Goal: Information Seeking & Learning: Learn about a topic

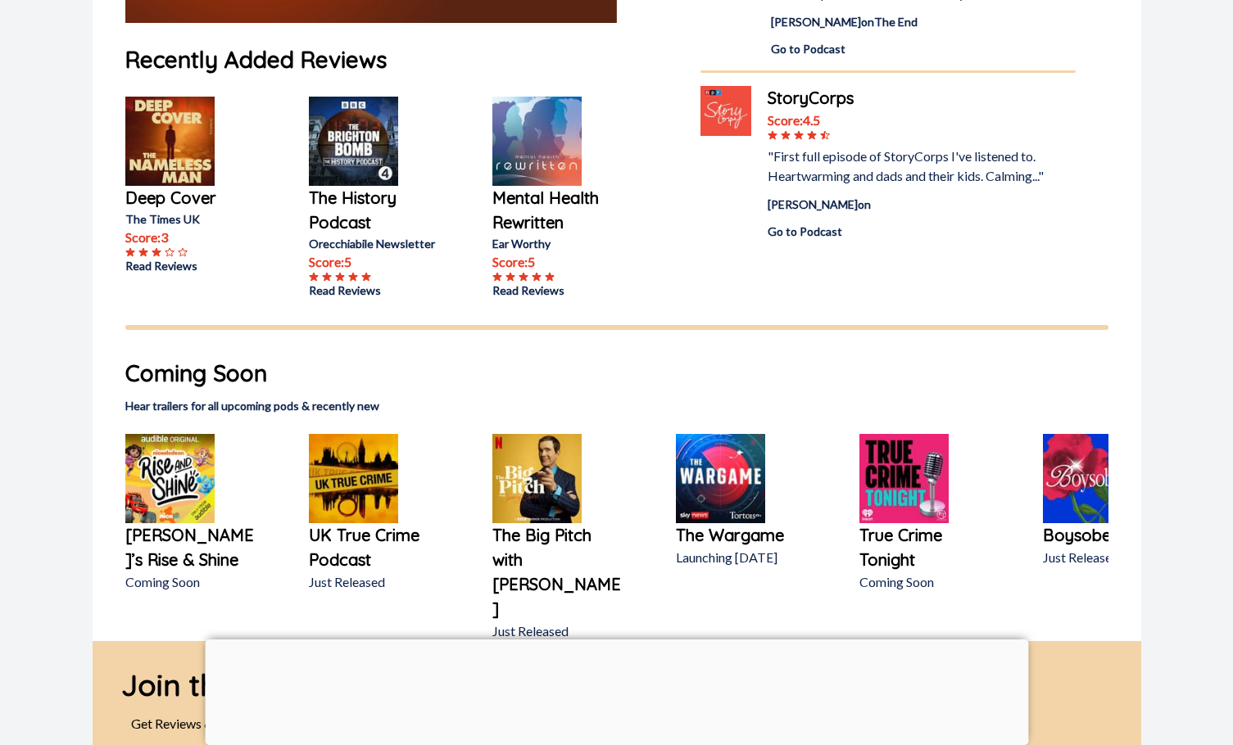
scroll to position [491, 0]
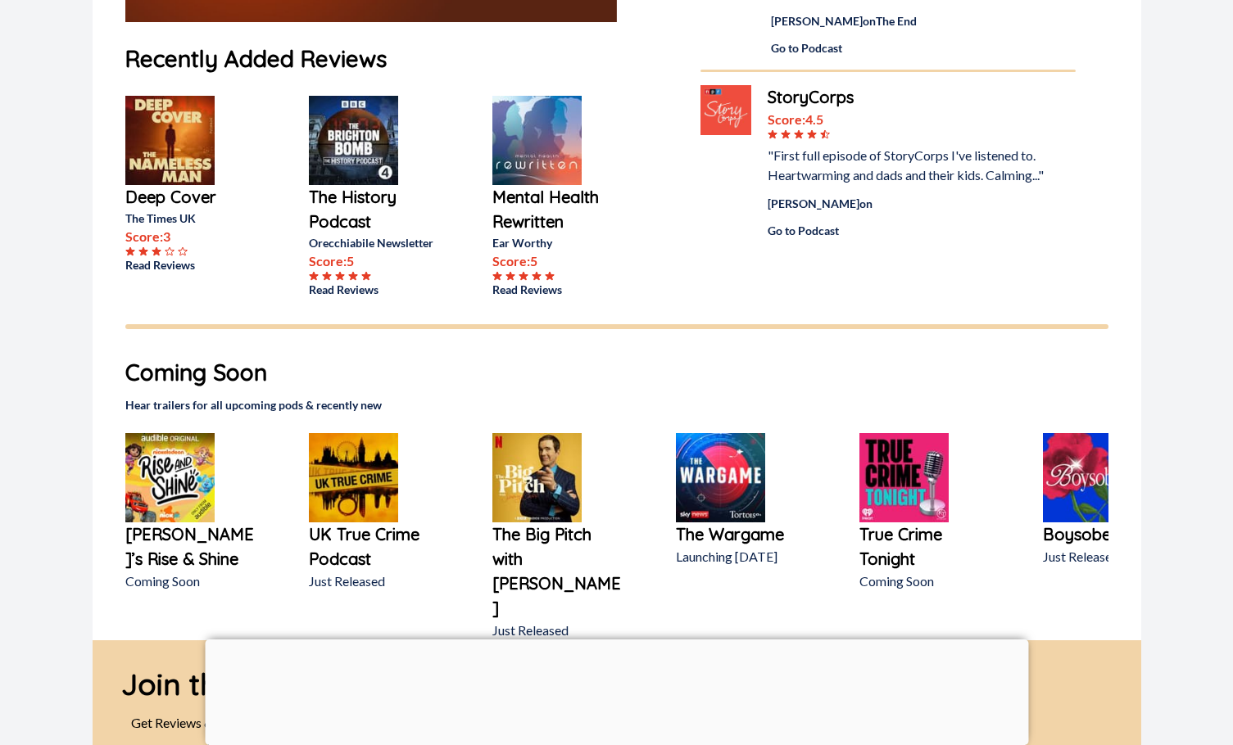
click at [620, 640] on div at bounding box center [616, 640] width 823 height 0
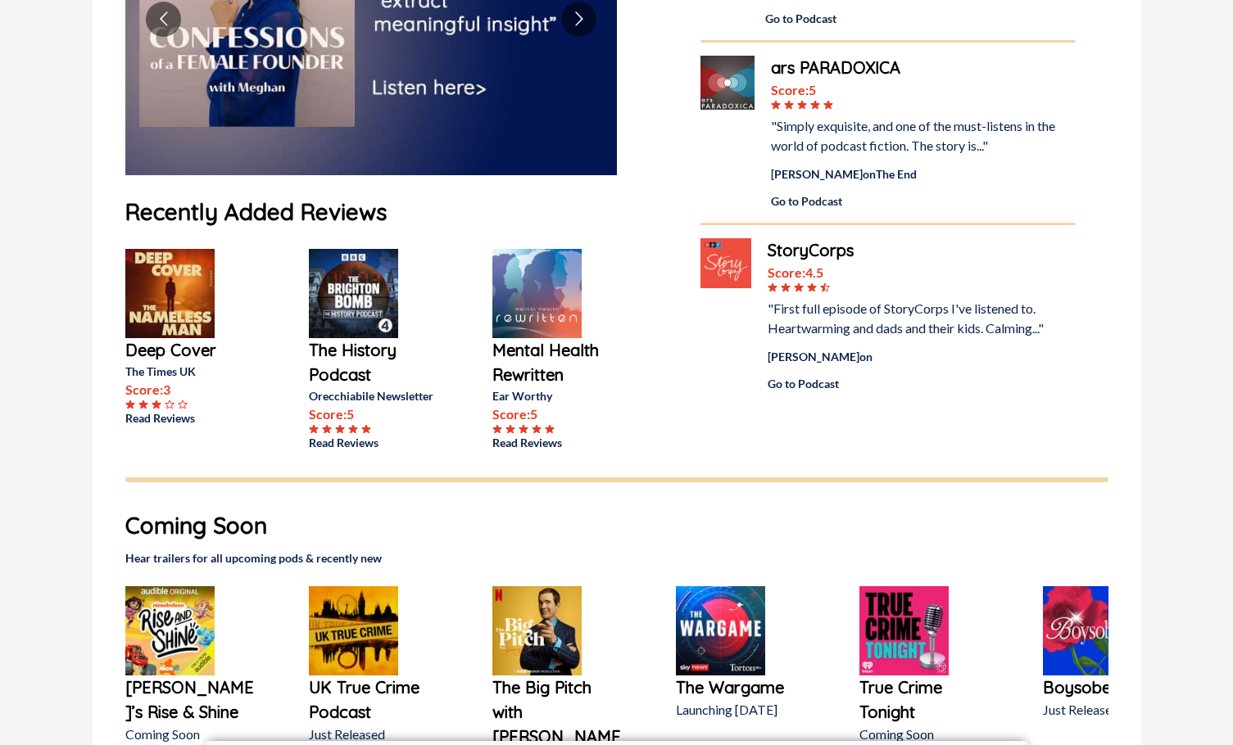
scroll to position [0, 0]
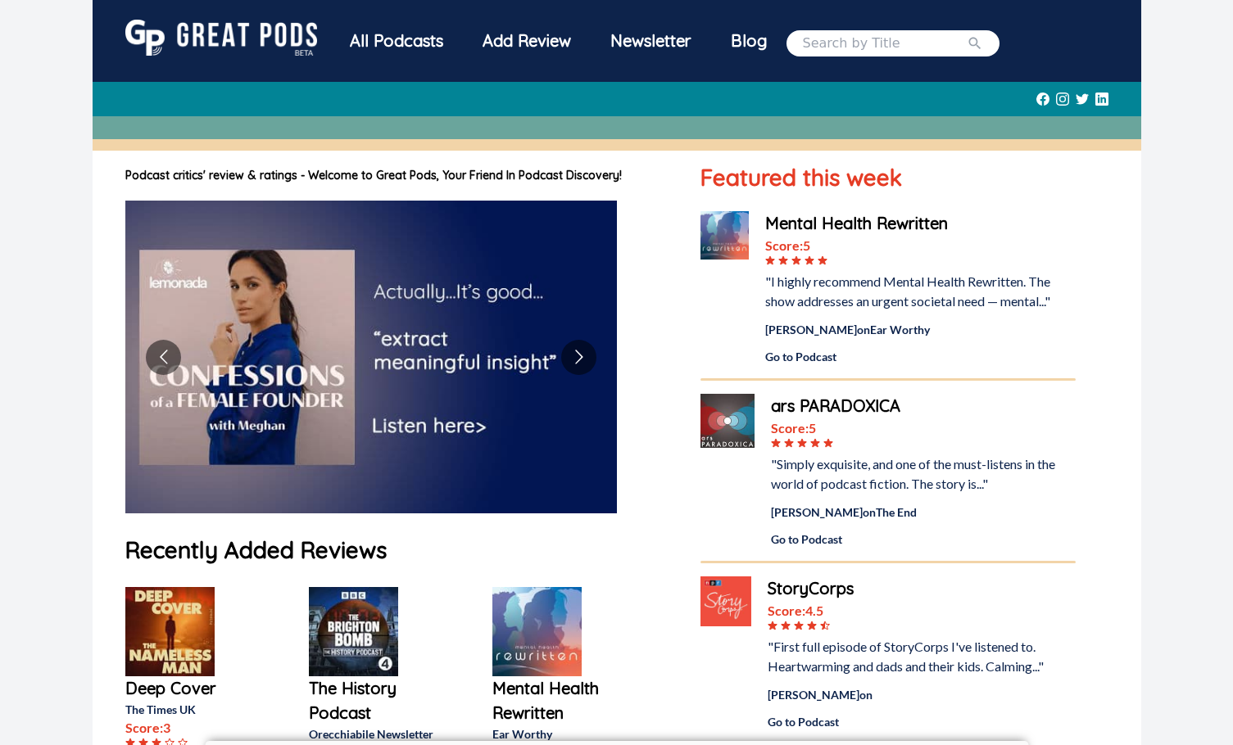
click at [405, 41] on div "All Podcasts" at bounding box center [396, 41] width 133 height 43
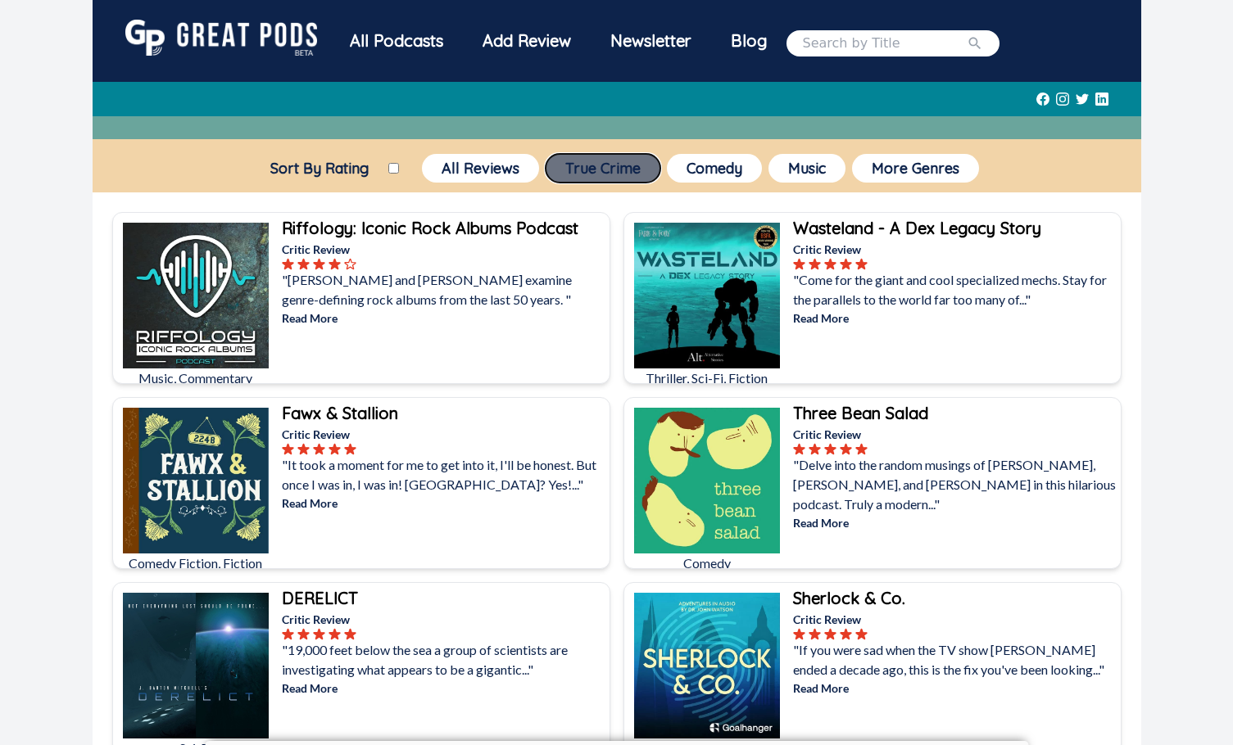
click at [603, 159] on button "True Crime" at bounding box center [602, 168] width 115 height 29
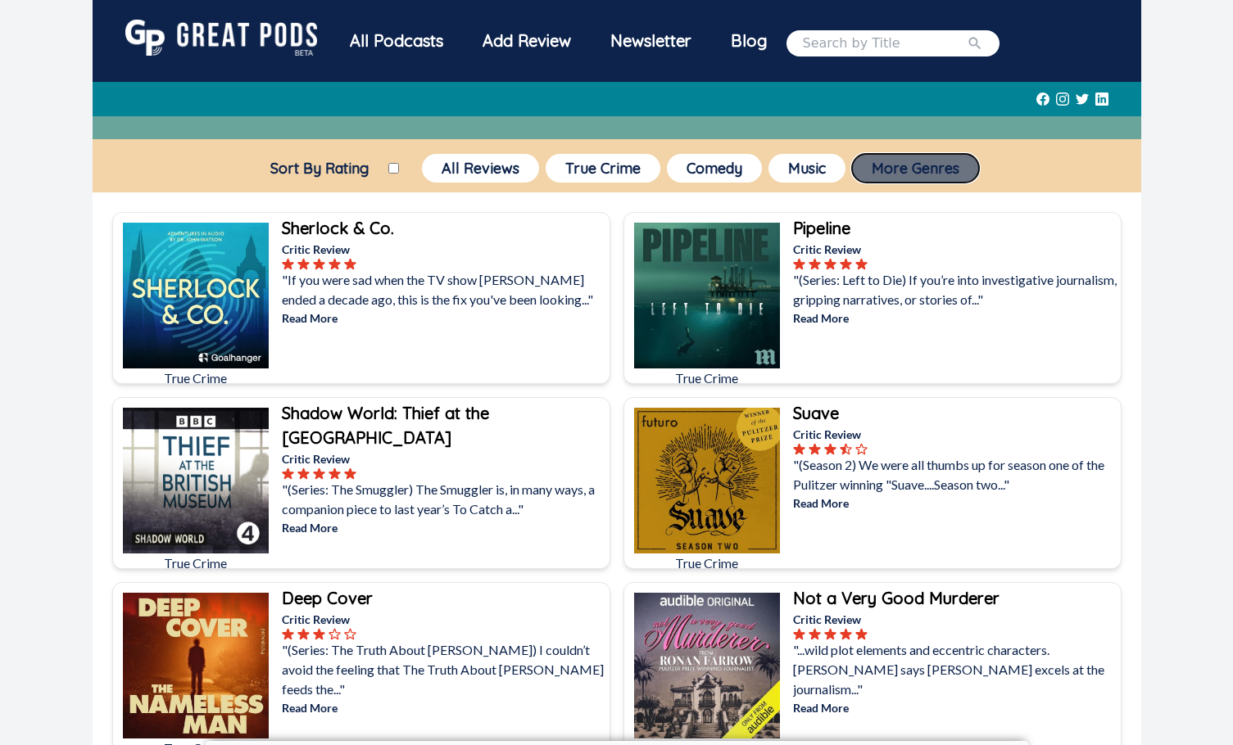
click at [903, 170] on button "More Genres" at bounding box center [915, 168] width 127 height 29
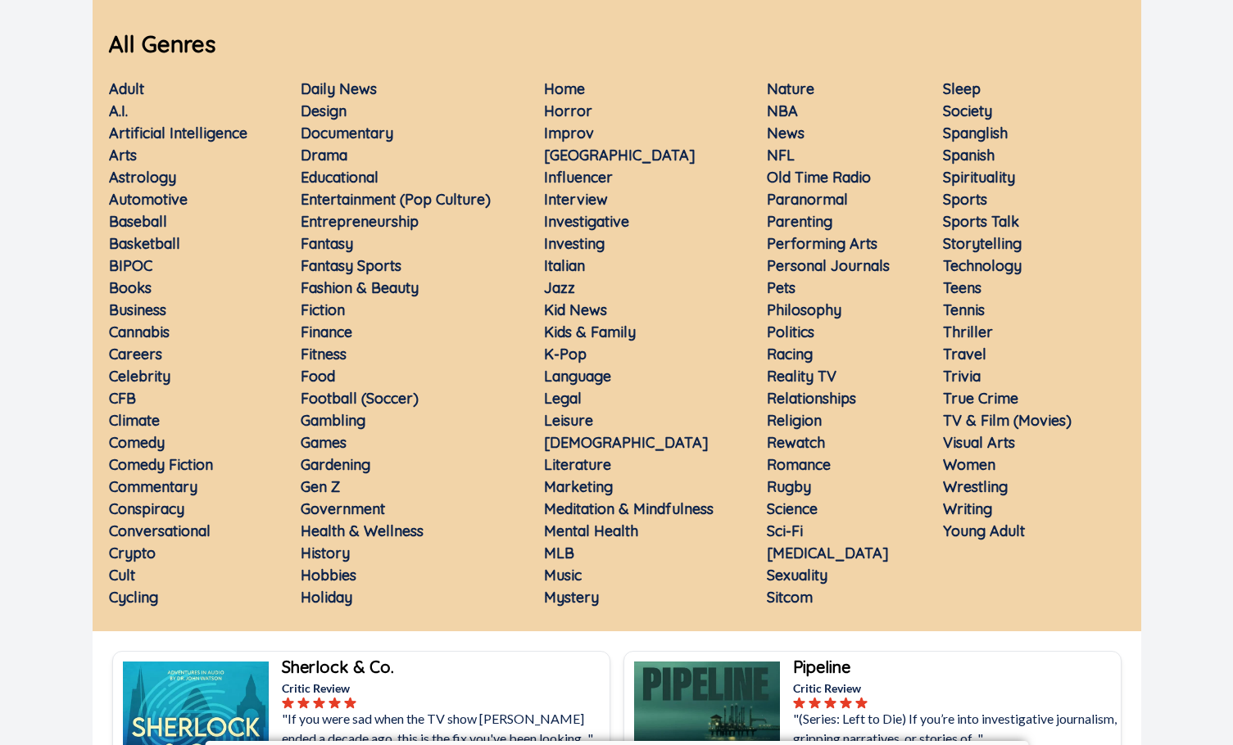
scroll to position [164, 0]
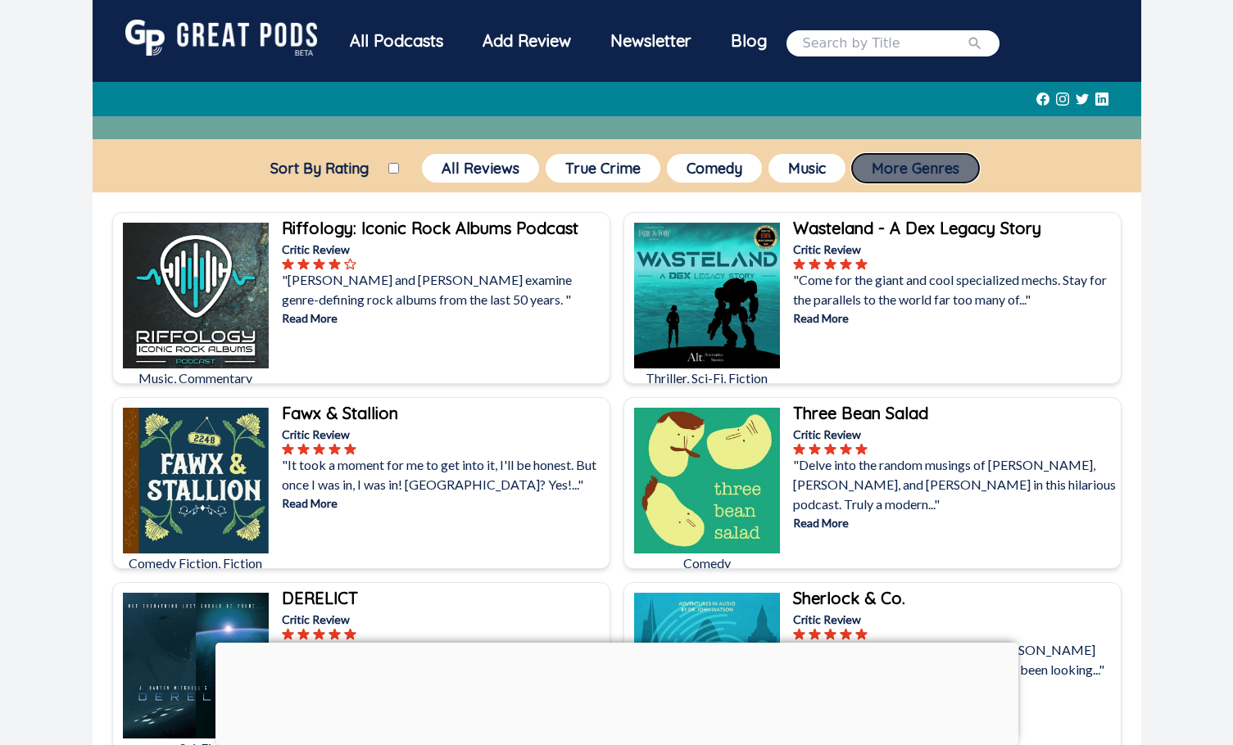
click at [912, 174] on button "More Genres" at bounding box center [915, 168] width 127 height 29
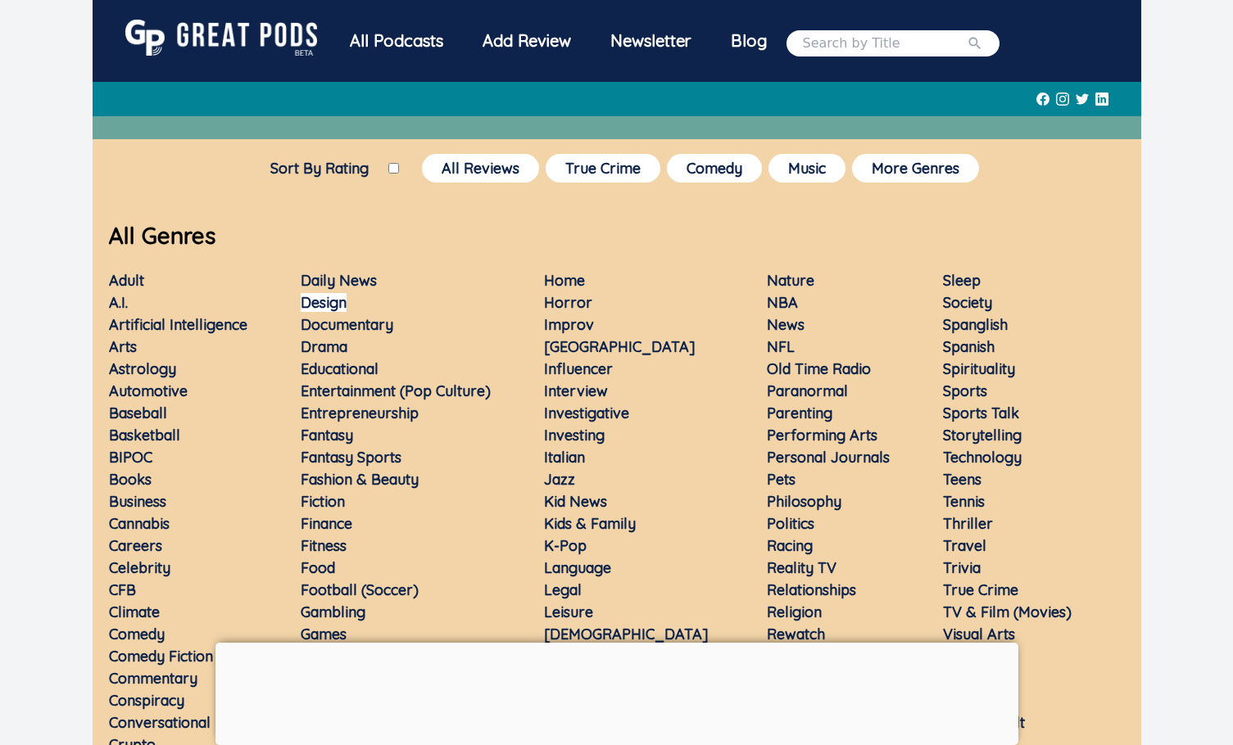
click at [315, 307] on link "Design" at bounding box center [324, 302] width 46 height 19
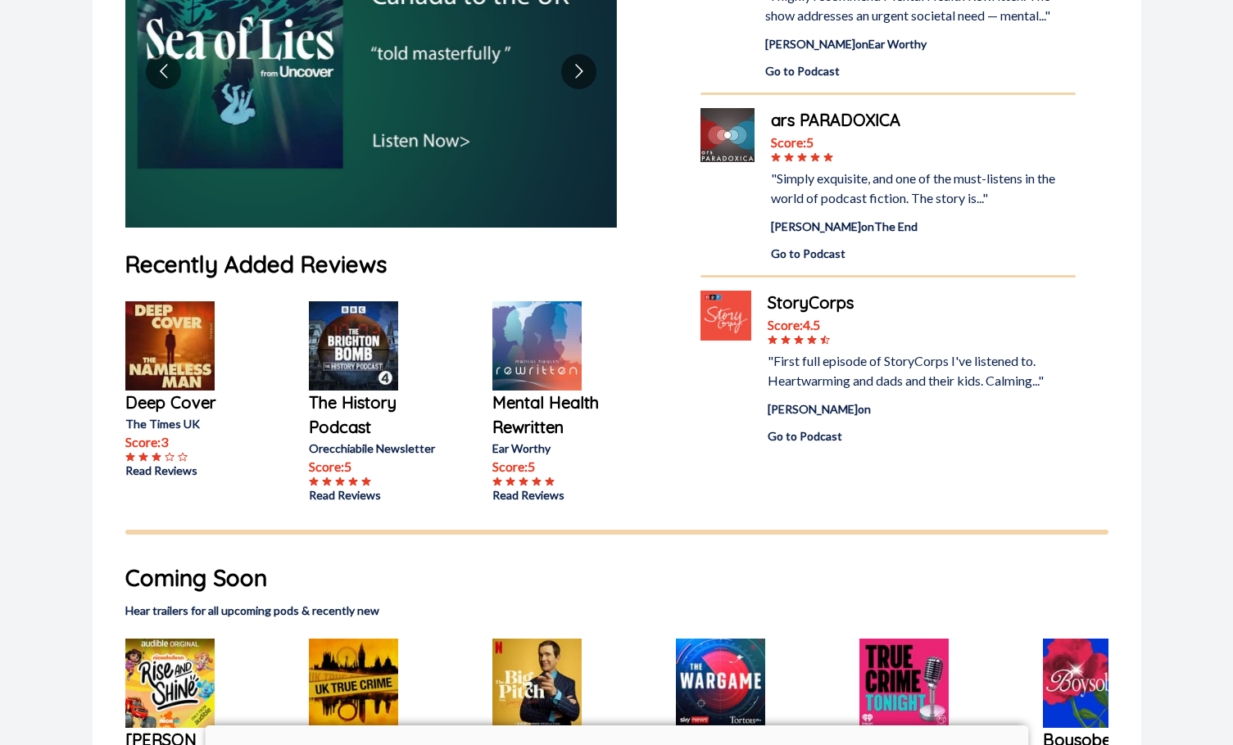
scroll to position [491, 0]
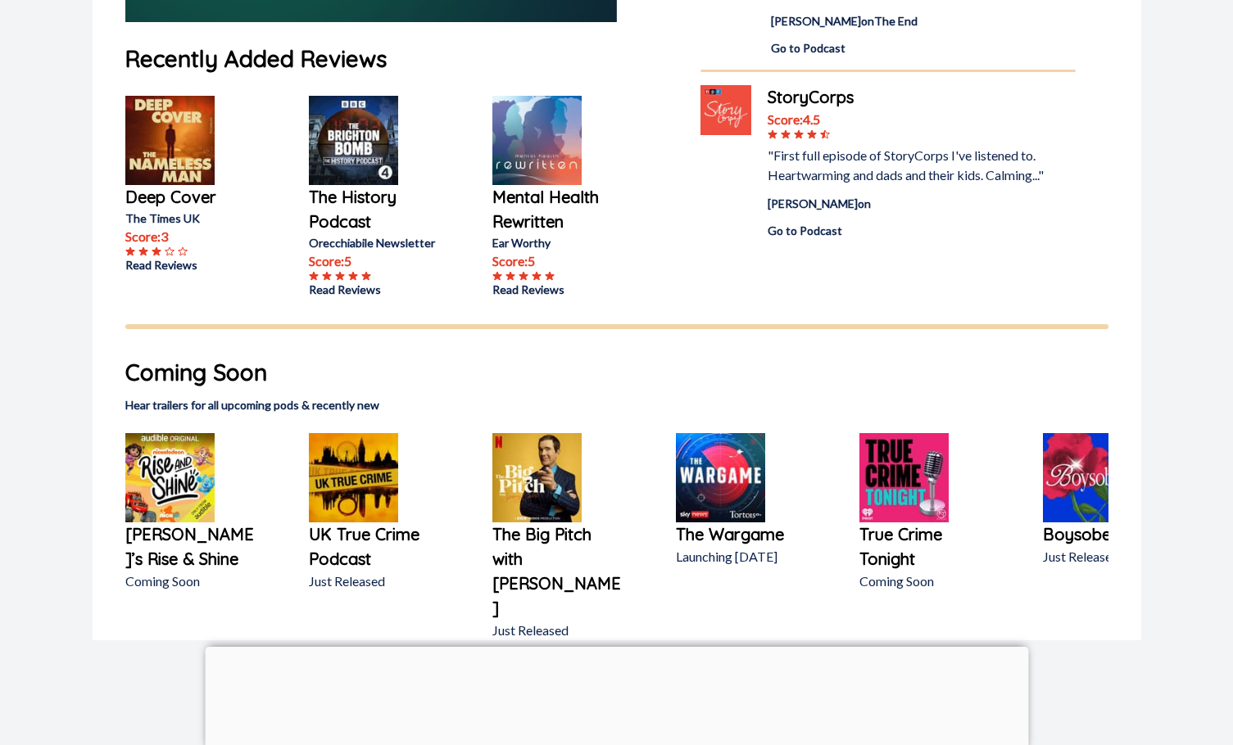
click at [534, 205] on p "Mental Health Rewritten" at bounding box center [557, 209] width 131 height 49
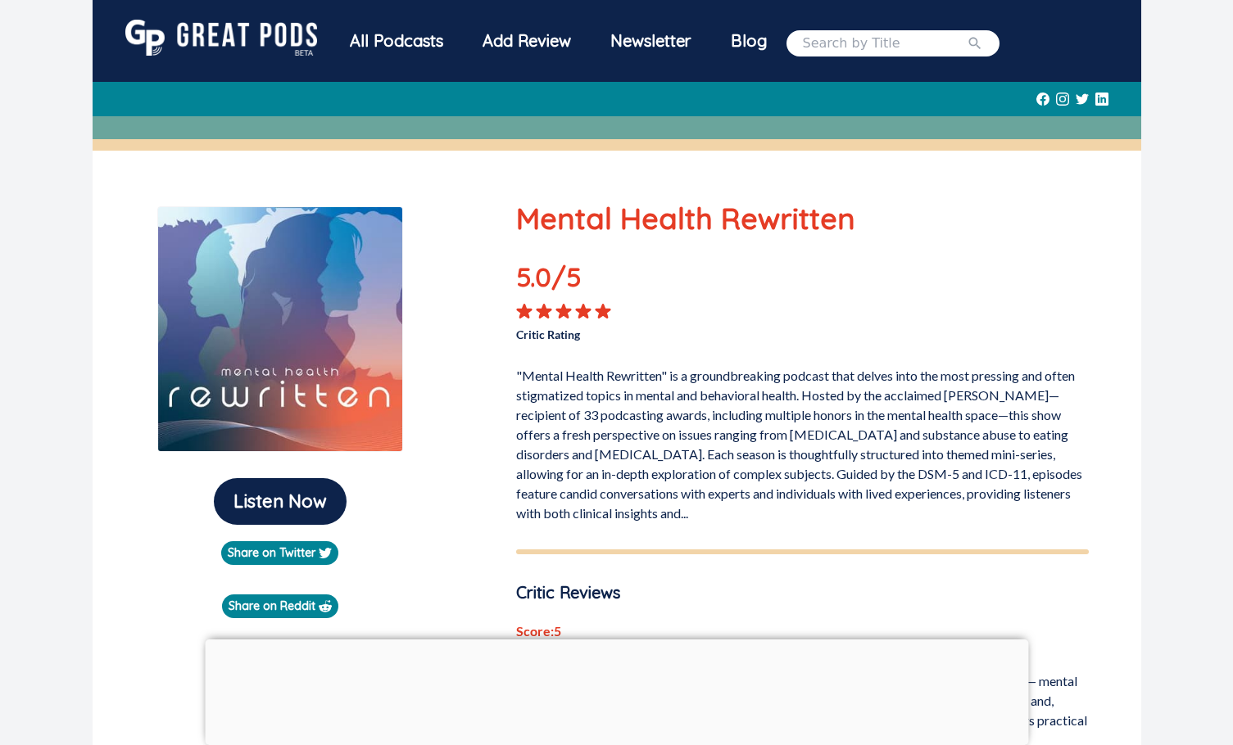
click at [406, 40] on div "All Podcasts" at bounding box center [396, 41] width 133 height 43
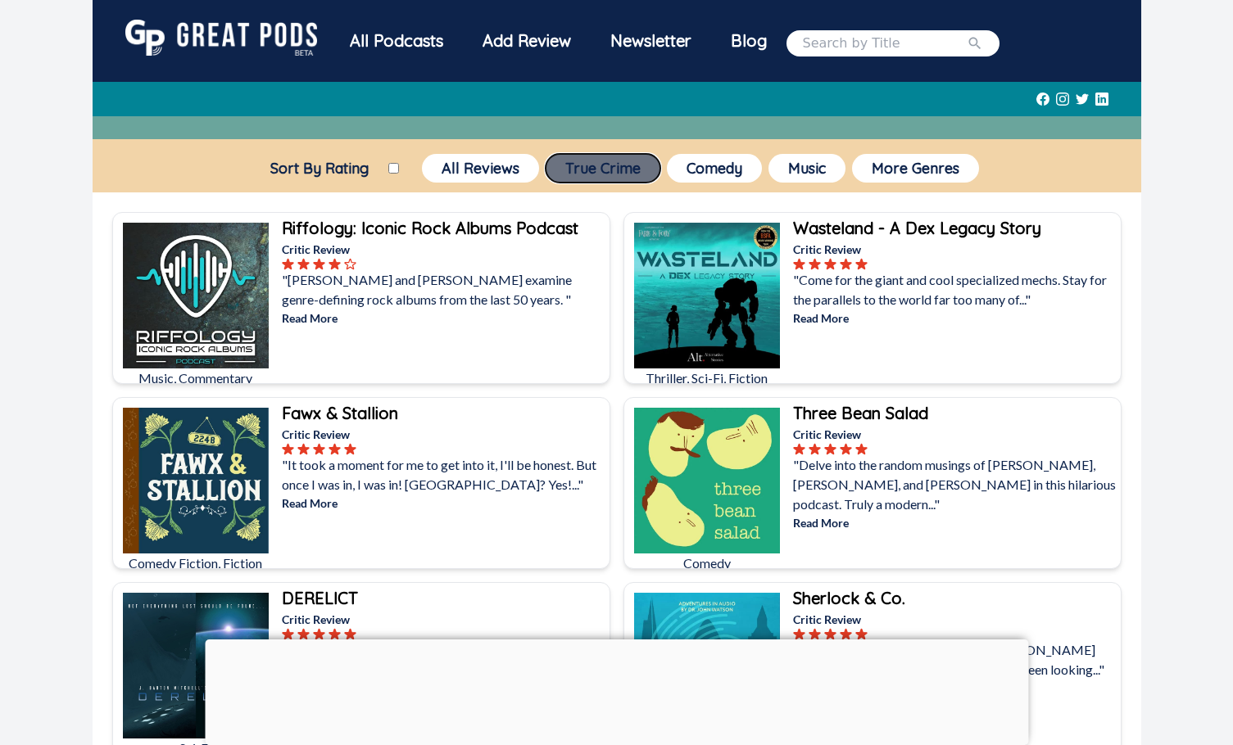
click at [602, 168] on button "True Crime" at bounding box center [602, 168] width 115 height 29
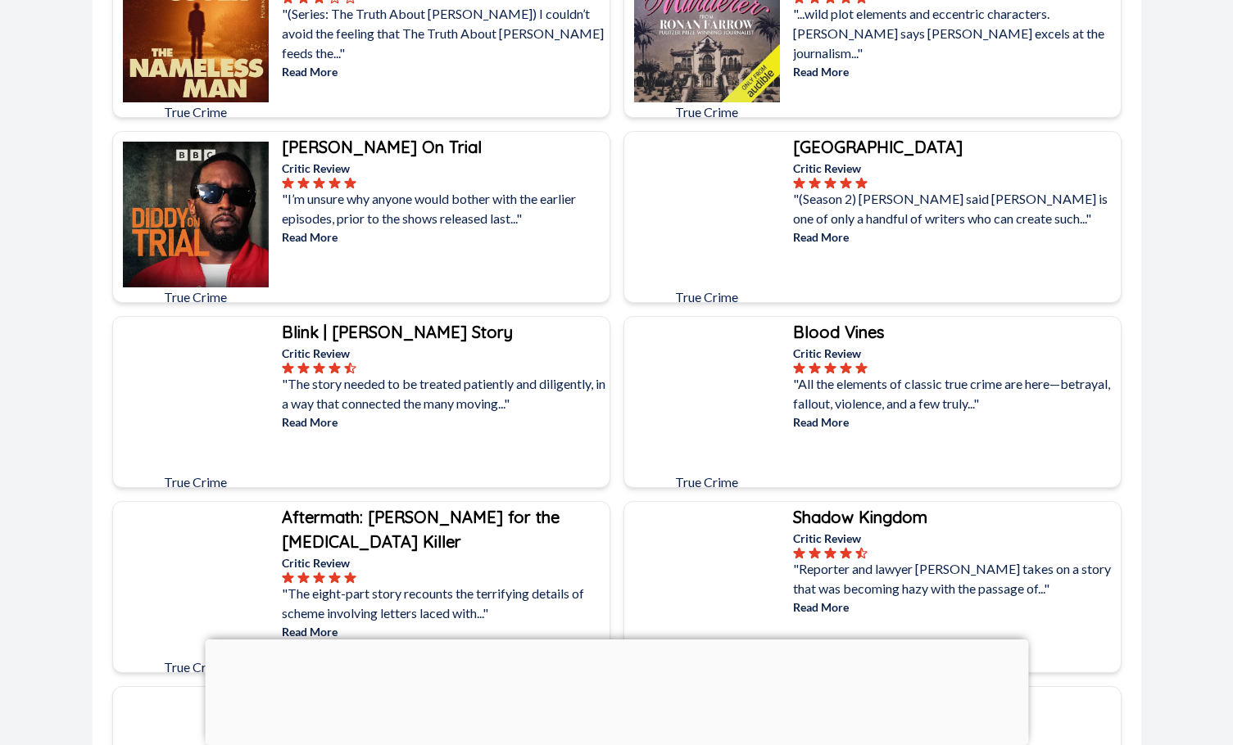
scroll to position [655, 0]
